Goal: Information Seeking & Learning: Learn about a topic

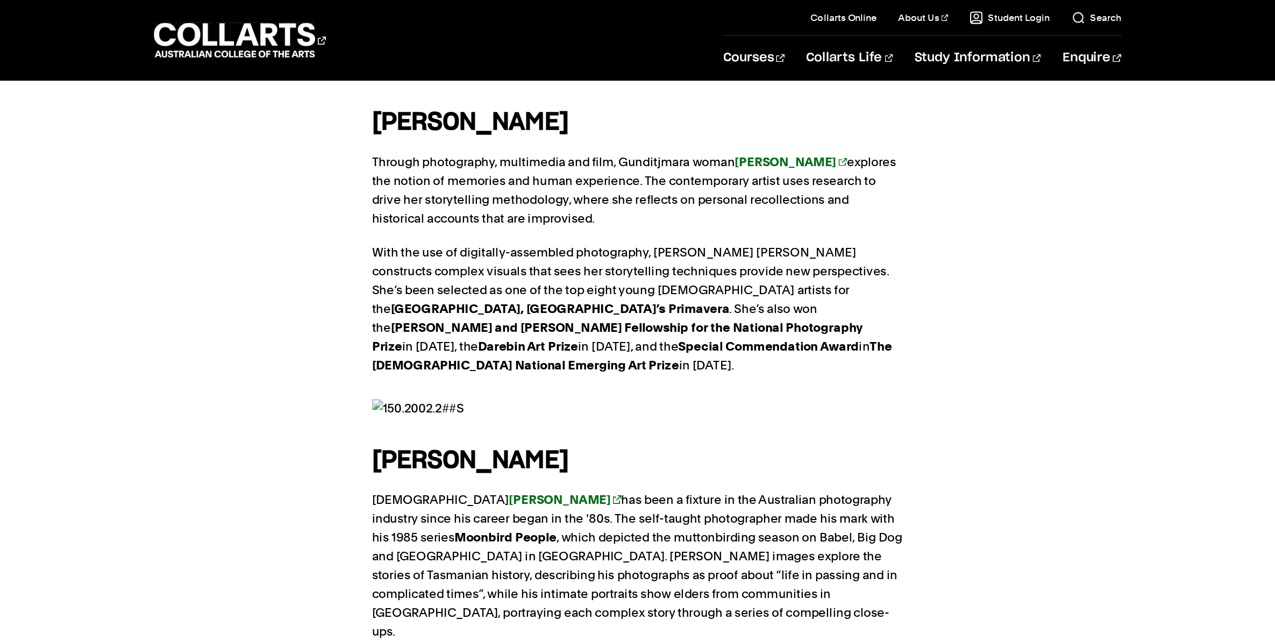
scroll to position [753, 0]
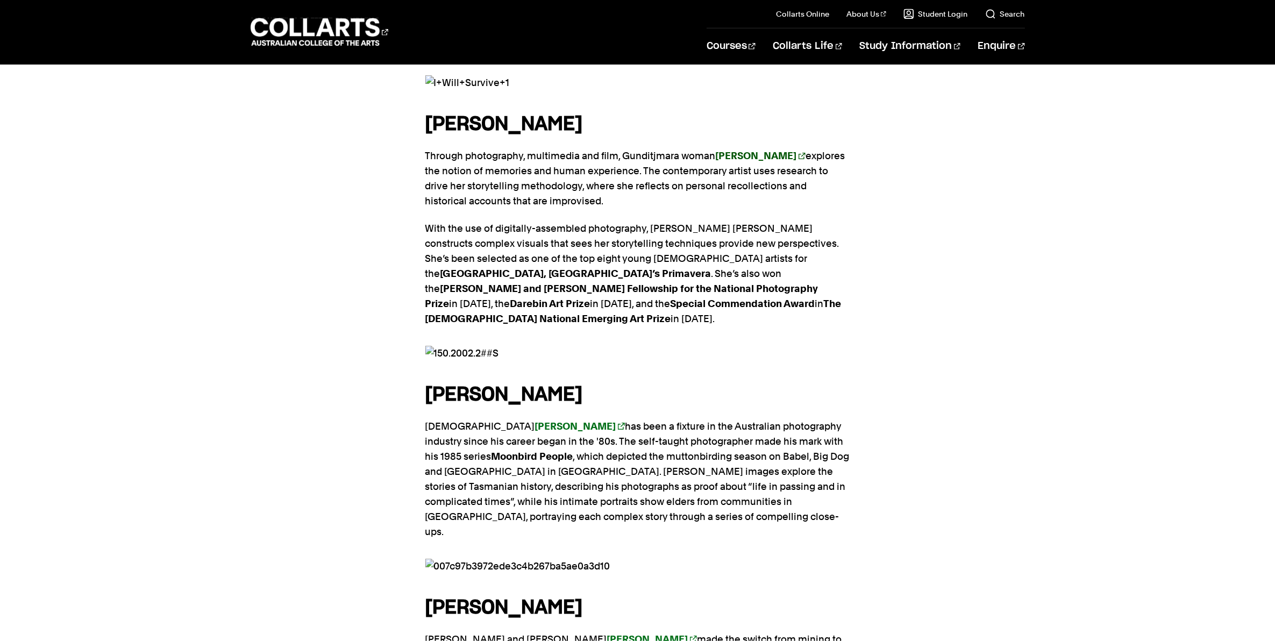
click at [805, 159] on link "[PERSON_NAME]" at bounding box center [761, 155] width 90 height 11
click at [571, 420] on link "[PERSON_NAME]" at bounding box center [580, 425] width 90 height 11
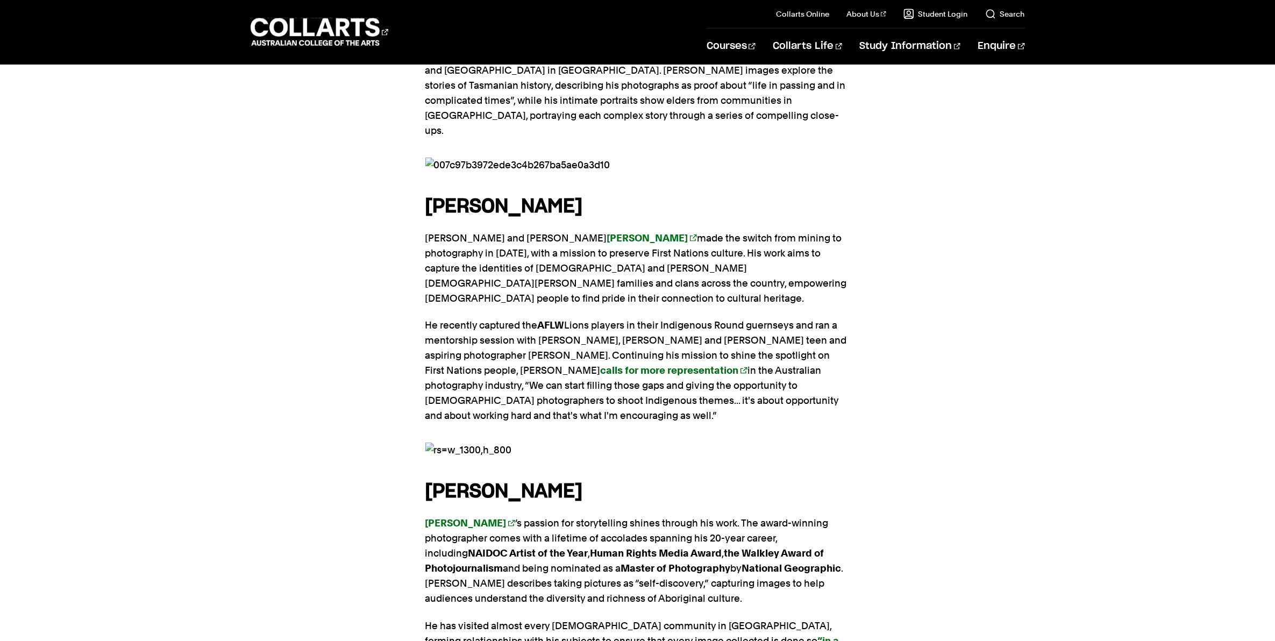
scroll to position [1156, 0]
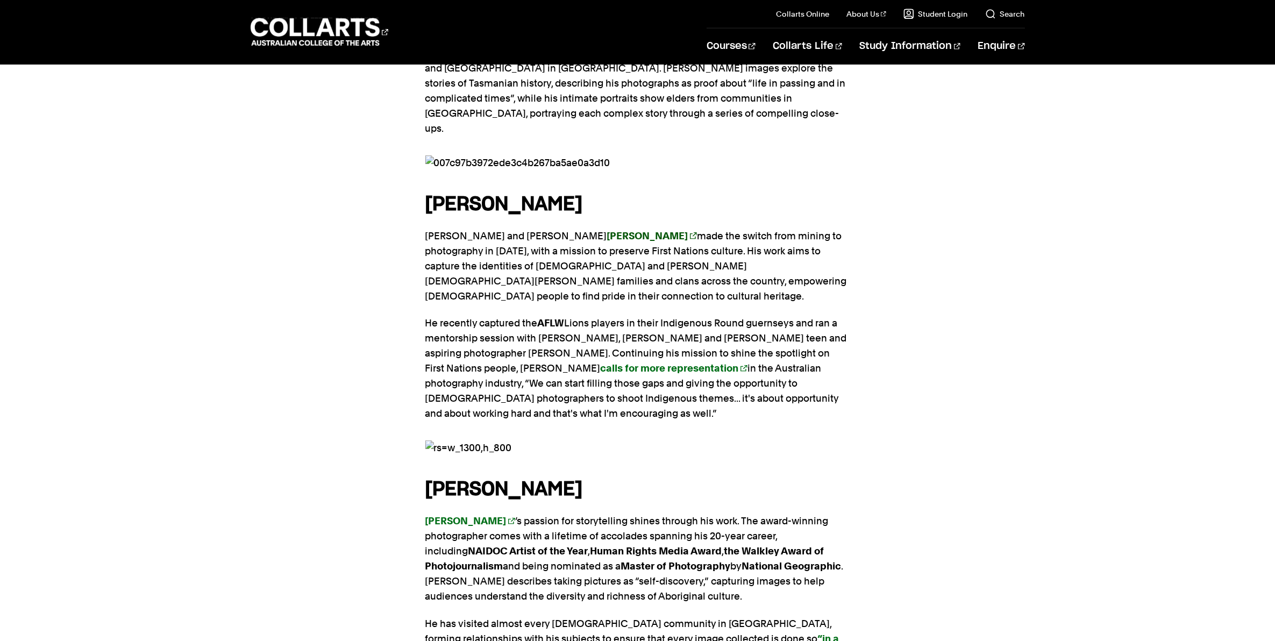
click at [607, 230] on link "[PERSON_NAME]" at bounding box center [652, 235] width 90 height 11
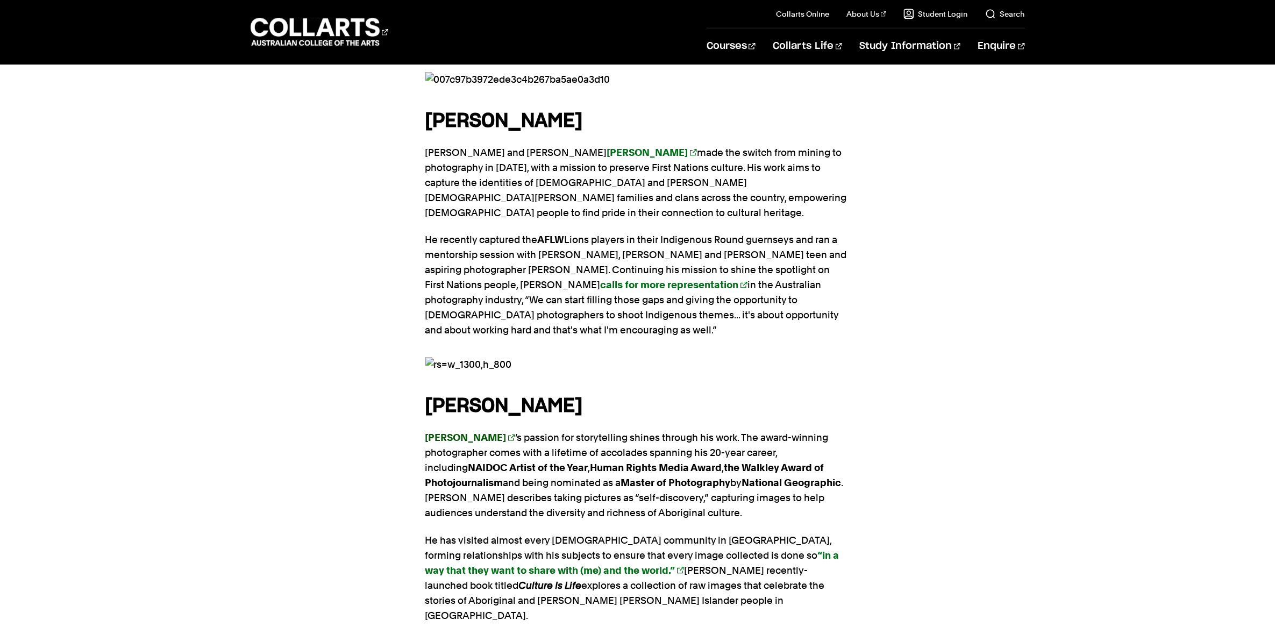
scroll to position [1492, 0]
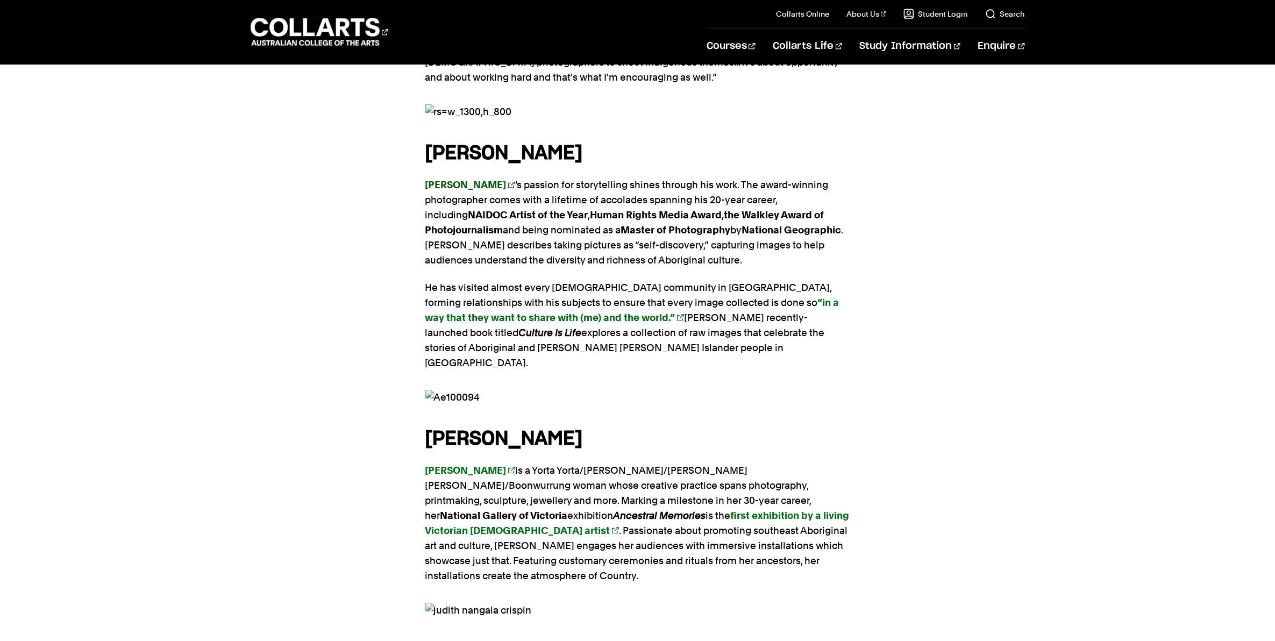
click at [503, 179] on link "[PERSON_NAME]" at bounding box center [470, 184] width 90 height 11
click at [487, 465] on strong "[PERSON_NAME]" at bounding box center [465, 470] width 81 height 11
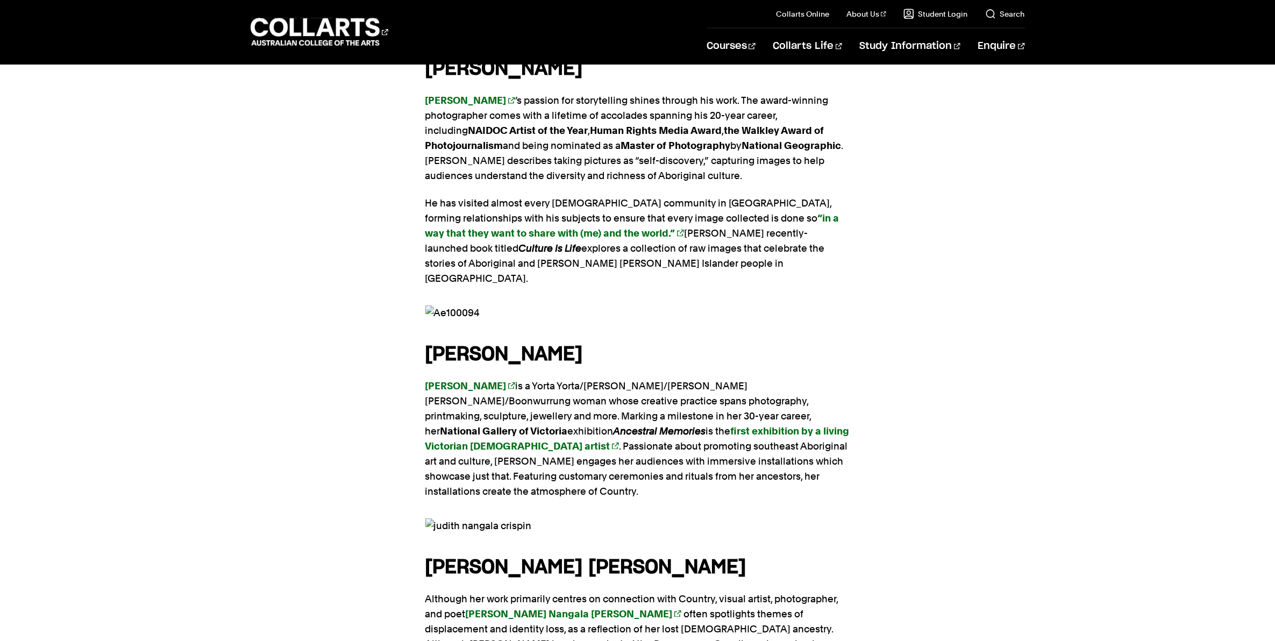
scroll to position [1761, 0]
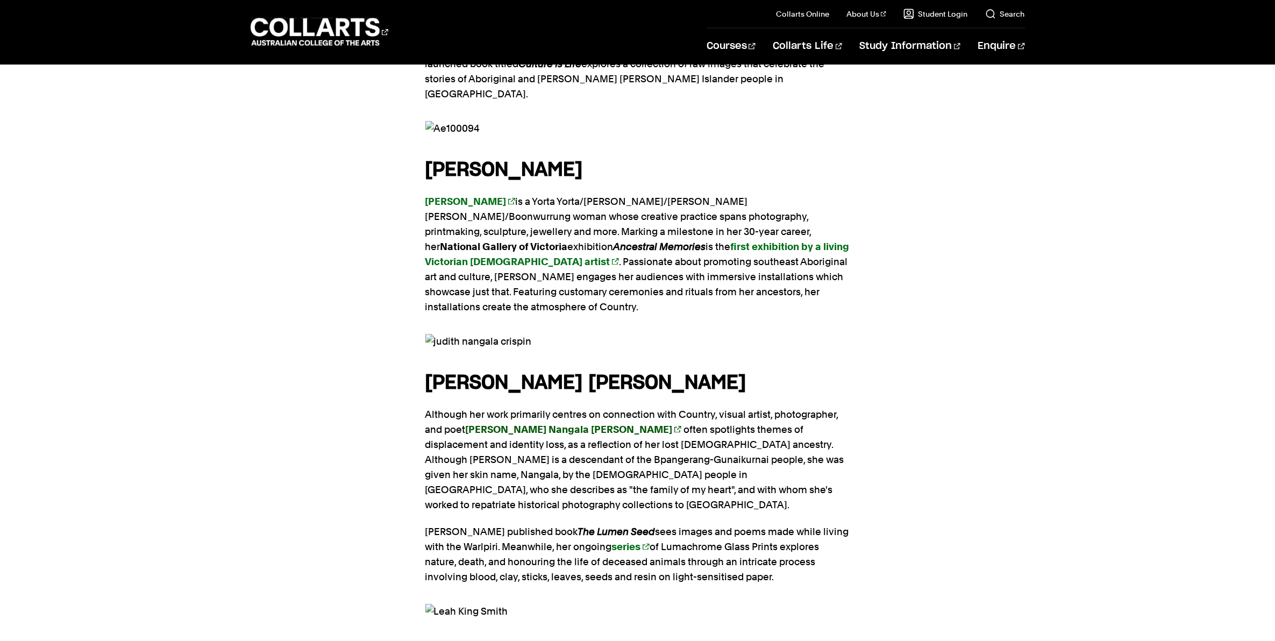
click at [581, 424] on link "[PERSON_NAME] Nangala [PERSON_NAME]" at bounding box center [574, 429] width 216 height 11
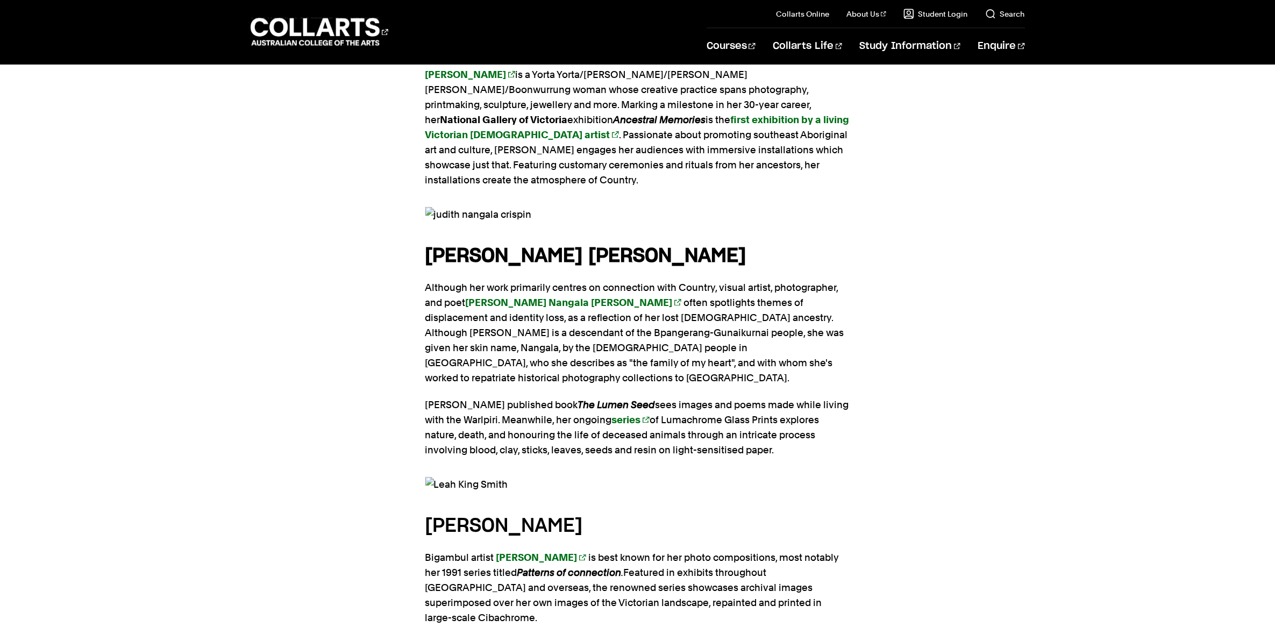
scroll to position [2030, 0]
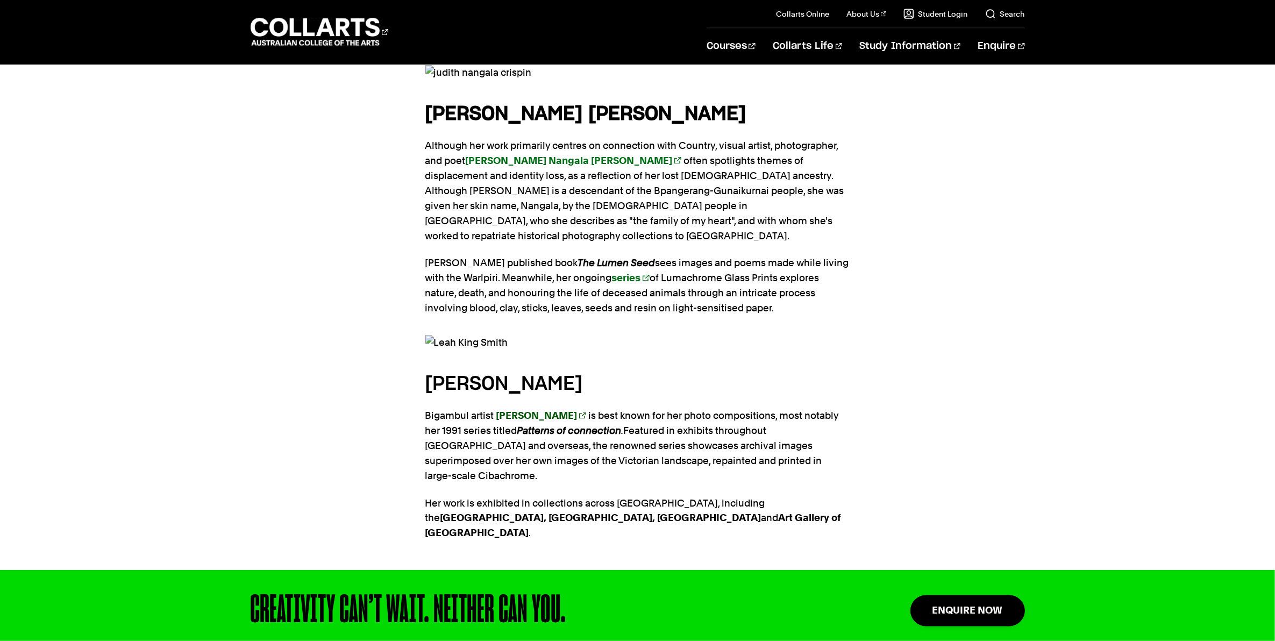
click at [582, 410] on link "[PERSON_NAME]" at bounding box center [541, 415] width 90 height 11
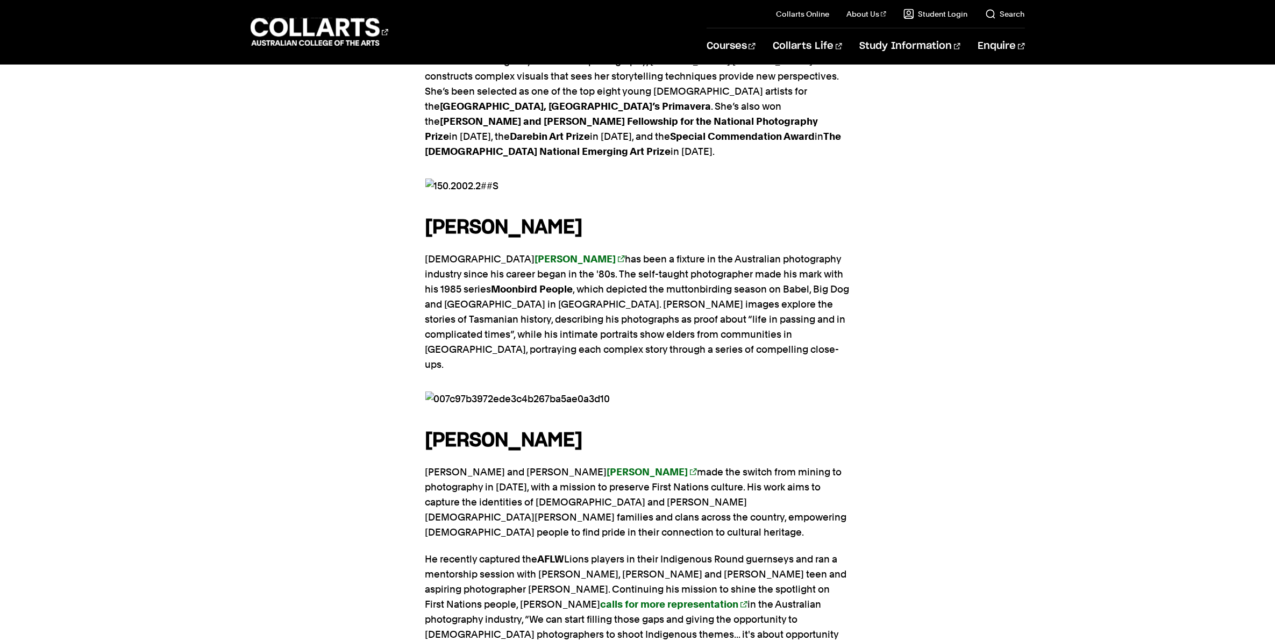
scroll to position [941, 0]
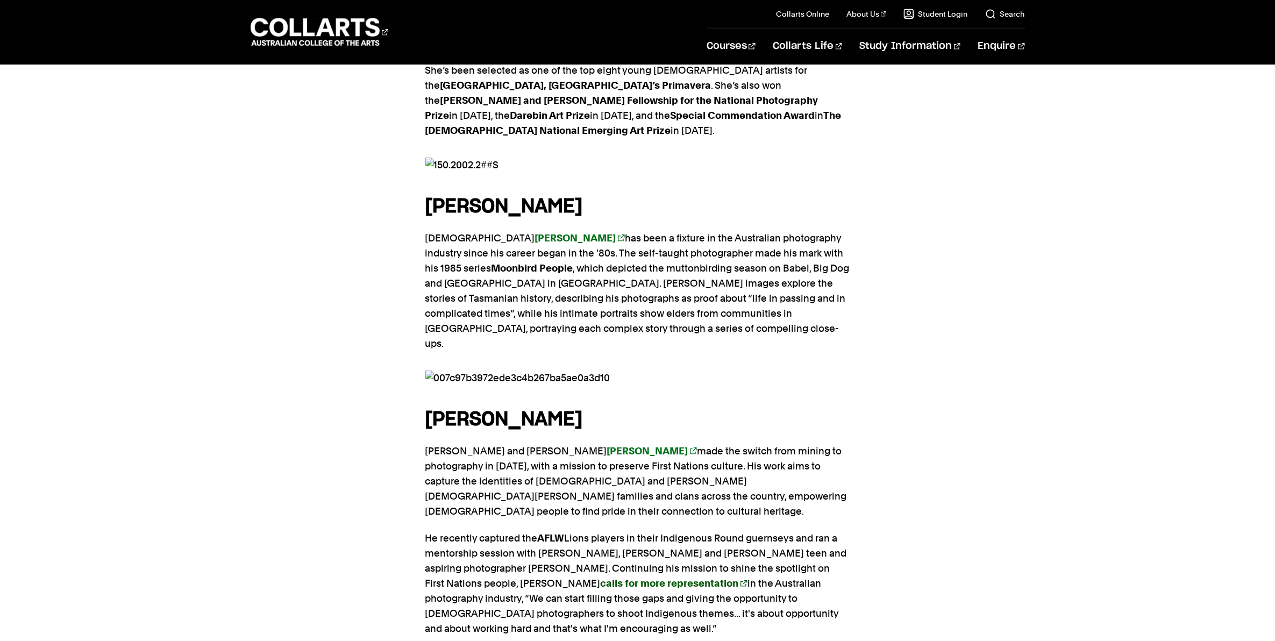
click at [601, 577] on link "calls for more representation" at bounding box center [674, 582] width 147 height 11
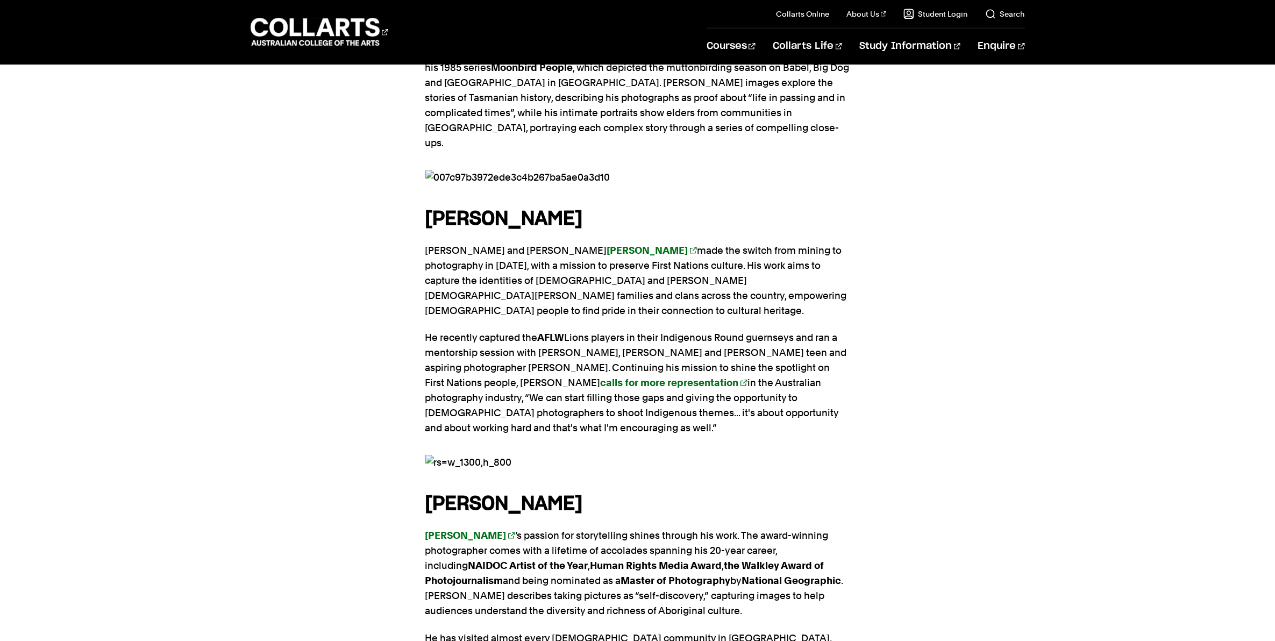
scroll to position [1142, 0]
